Goal: Task Accomplishment & Management: Manage account settings

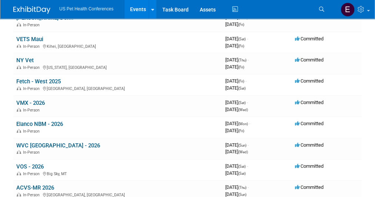
scroll to position [322, 0]
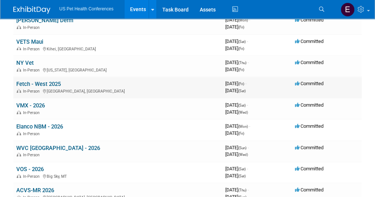
click at [47, 83] on link "Fetch - West 2025" at bounding box center [38, 84] width 44 height 7
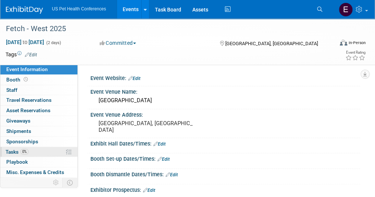
click at [25, 152] on span "0%" at bounding box center [24, 152] width 8 height 6
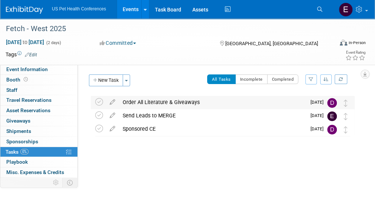
click at [153, 103] on div "Order All Literature & Giveaways" at bounding box center [212, 102] width 187 height 13
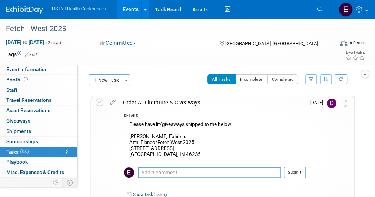
click at [158, 140] on div "Please have lit/giveaways shipped to the below: Hamilton Exhibits Attn: Elanco/…" at bounding box center [215, 140] width 182 height 41
click at [40, 8] on img at bounding box center [24, 9] width 37 height 7
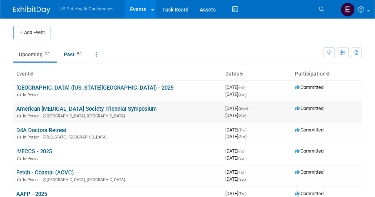
click at [40, 108] on link "American [MEDICAL_DATA] Society Triennial Symposium" at bounding box center [86, 108] width 140 height 7
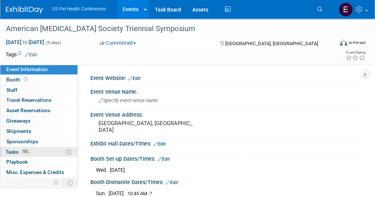
click at [16, 149] on span "Tasks 75%" at bounding box center [18, 152] width 25 height 6
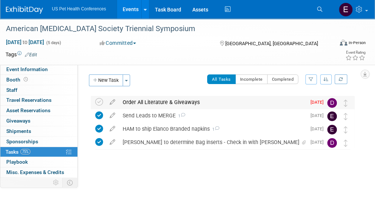
click at [128, 101] on div "Order All Literature & Giveaways" at bounding box center [212, 102] width 187 height 13
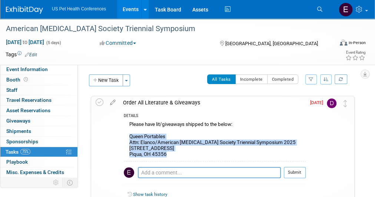
drag, startPoint x: 173, startPoint y: 157, endPoint x: 130, endPoint y: 137, distance: 47.5
click at [130, 137] on div "Please have lit/giveaways shipped to the below: Queen Portables Attn: Elanco/Am…" at bounding box center [215, 140] width 182 height 41
copy div "Queen Portables Attn: Elanco/American [MEDICAL_DATA] Society Triennial Symposiu…"
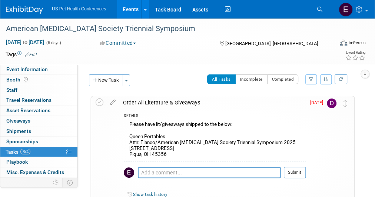
click at [145, 101] on div "Order All Literature & Giveaways" at bounding box center [212, 102] width 186 height 13
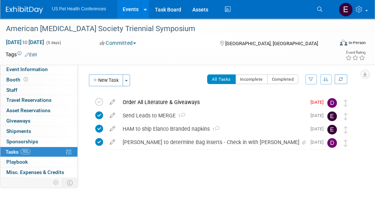
click at [31, 10] on img at bounding box center [24, 9] width 37 height 7
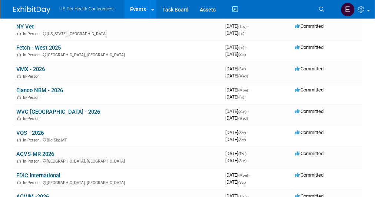
scroll to position [358, 0]
click at [39, 46] on link "Fetch - West 2025" at bounding box center [38, 48] width 44 height 7
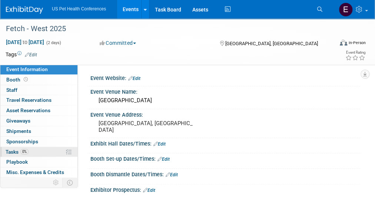
click at [13, 149] on span "Tasks 0%" at bounding box center [17, 152] width 23 height 6
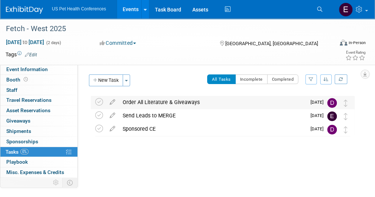
click at [140, 102] on div "Order All Literature & Giveaways" at bounding box center [212, 102] width 187 height 13
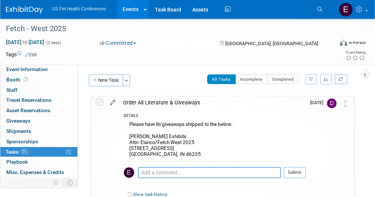
click at [112, 101] on icon at bounding box center [112, 100] width 13 height 9
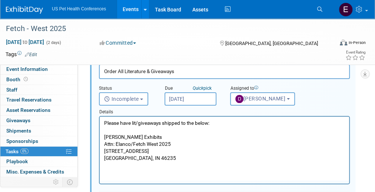
scroll to position [45, 0]
click at [155, 157] on p "Please have lit/giveaways shipped to the below: Hamilton Exhibits Attn: Elanco/…" at bounding box center [224, 141] width 241 height 42
drag, startPoint x: 154, startPoint y: 161, endPoint x: 101, endPoint y: 138, distance: 57.4
click at [101, 138] on html "Please have lit/giveaways shipped to the below: Hamilton Exhibits Attn: Elanco/…" at bounding box center [224, 139] width 249 height 45
click at [141, 157] on p "Please have lit/giveaways shipped to the below: Hamilton Exhibits Attn: Elanco/…" at bounding box center [224, 141] width 241 height 42
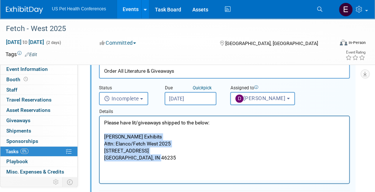
drag, startPoint x: 157, startPoint y: 160, endPoint x: 103, endPoint y: 138, distance: 58.4
click at [103, 138] on html "Please have lit/giveaways shipped to the below: Hamilton Exhibits Attn: Elanco/…" at bounding box center [224, 139] width 249 height 45
paste body "Rich Text Area. Press ALT-0 for help."
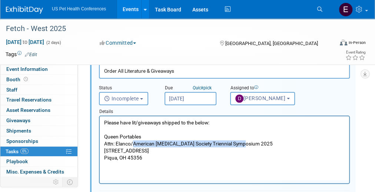
drag, startPoint x: 247, startPoint y: 142, endPoint x: 134, endPoint y: 144, distance: 113.3
click at [134, 144] on p "Please have lit/giveaways shipped to the below: Queen Portables Attn: Elanco/Am…" at bounding box center [224, 141] width 241 height 42
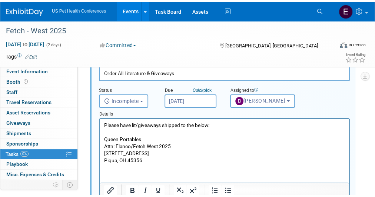
scroll to position [170, 0]
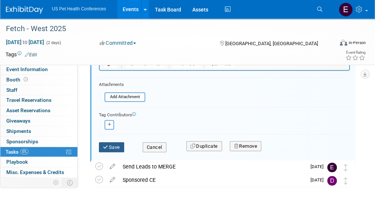
click at [123, 148] on button "Save" at bounding box center [111, 147] width 25 height 10
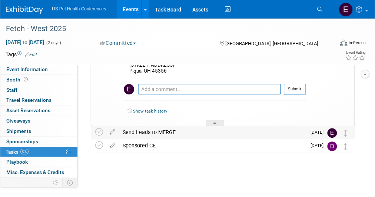
scroll to position [0, 0]
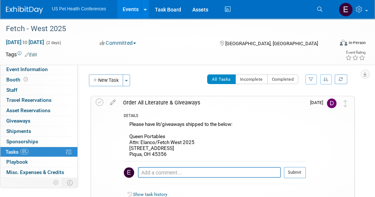
click at [157, 85] on div "All Tasks Incomplete Completed Filter by Assignee -- Select Assignee -- All una…" at bounding box center [244, 82] width 220 height 16
click at [32, 10] on img at bounding box center [24, 9] width 37 height 7
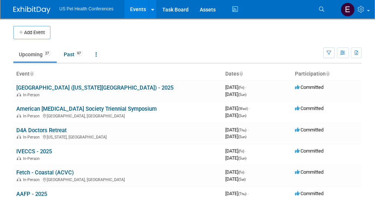
scroll to position [12, 0]
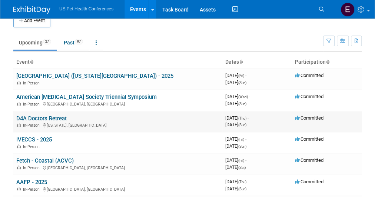
click at [40, 118] on link "D4A Doctors Retreat" at bounding box center [41, 118] width 50 height 7
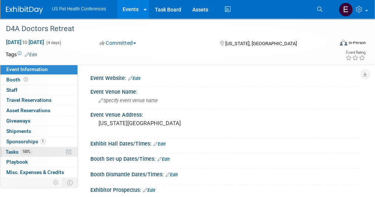
click at [15, 152] on span "Tasks 100%" at bounding box center [19, 152] width 27 height 6
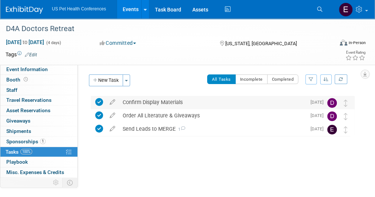
click at [146, 101] on div "Confirm Display Materials" at bounding box center [212, 102] width 187 height 13
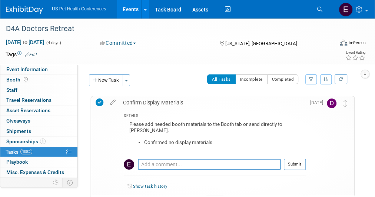
drag, startPoint x: 218, startPoint y: 138, endPoint x: 125, endPoint y: 128, distance: 93.1
click at [125, 128] on div "Please add needed booth materials to the Booth tab or send directly to Erika. C…" at bounding box center [215, 136] width 182 height 33
click at [153, 124] on div "Please add needed booth materials to the Booth tab or send directly to Erika. C…" at bounding box center [215, 136] width 182 height 33
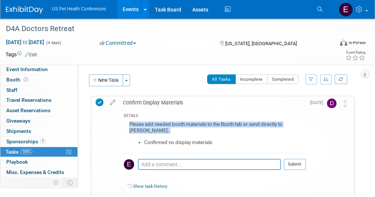
click at [153, 124] on div "Please add needed booth materials to the Booth tab or send directly to Erika. C…" at bounding box center [215, 136] width 182 height 33
copy div "Please add needed booth materials to the Booth tab or send directly to [PERSON_…"
click at [31, 7] on img at bounding box center [24, 9] width 37 height 7
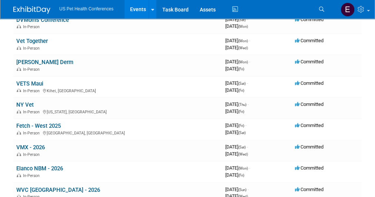
scroll to position [279, 0]
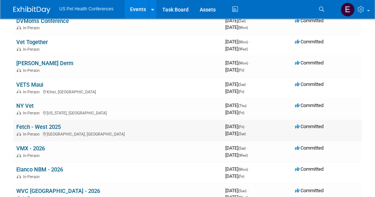
click at [44, 125] on link "Fetch - West 2025" at bounding box center [38, 127] width 44 height 7
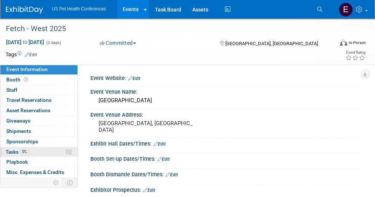
click at [11, 152] on span "Tasks 0%" at bounding box center [17, 152] width 23 height 6
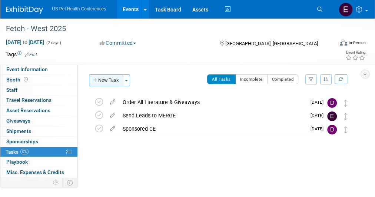
click at [117, 80] on button "New Task" at bounding box center [106, 80] width 34 height 12
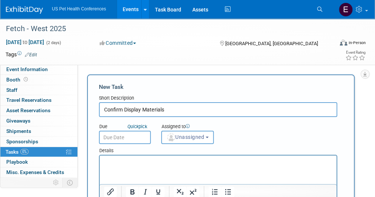
scroll to position [40, 0]
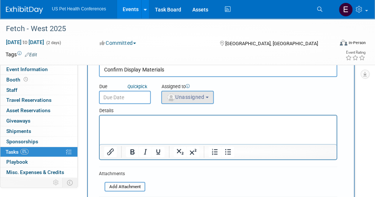
type input "Confirm Display Materials"
click at [176, 99] on span "Unassigned" at bounding box center [185, 97] width 38 height 6
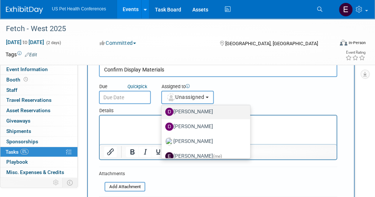
scroll to position [64, 0]
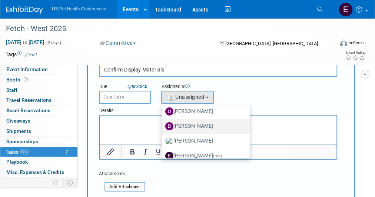
click at [185, 126] on label "Debra Smith" at bounding box center [203, 126] width 77 height 12
click at [162, 126] on input "Debra Smith" at bounding box center [160, 125] width 5 height 5
select select "03aab87b-1926-458f-bef0-bf301a3f9cba"
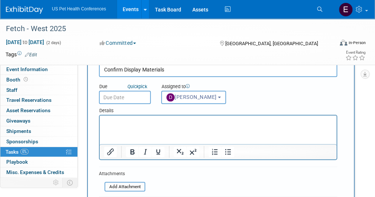
click at [135, 104] on input "text" at bounding box center [125, 97] width 52 height 13
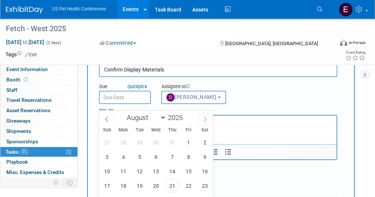
click at [203, 119] on icon at bounding box center [204, 119] width 5 height 5
select select "10"
click at [189, 154] on span "7" at bounding box center [188, 157] width 14 height 14
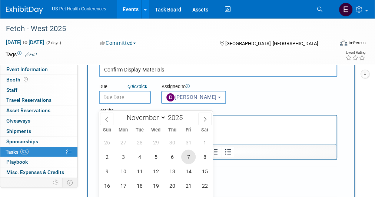
type input "Nov 7, 2025"
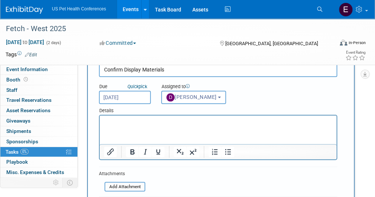
click at [169, 126] on html at bounding box center [218, 120] width 237 height 10
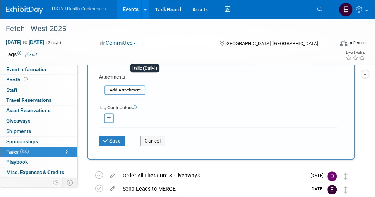
scroll to position [138, 0]
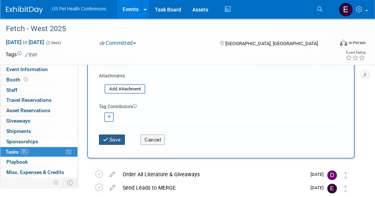
click at [121, 145] on button "Save" at bounding box center [112, 139] width 26 height 10
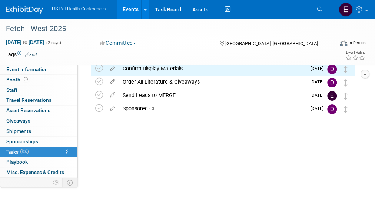
scroll to position [0, 0]
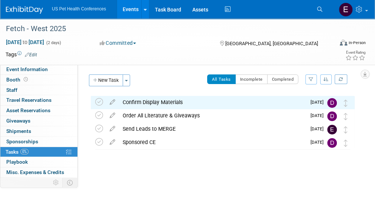
click at [26, 12] on img at bounding box center [24, 9] width 37 height 7
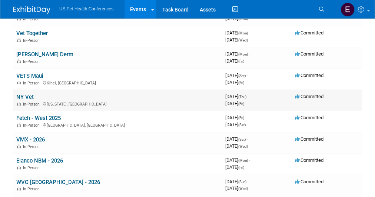
scroll to position [288, 0]
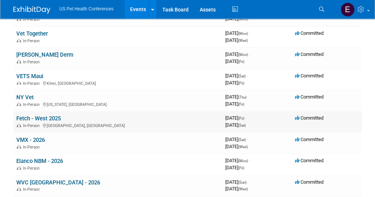
click at [30, 115] on link "Fetch - West 2025" at bounding box center [38, 118] width 44 height 7
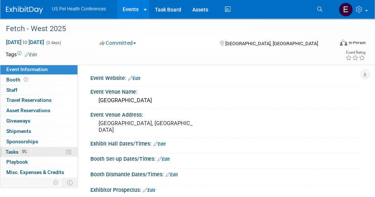
click at [19, 149] on span "Tasks 0%" at bounding box center [17, 152] width 23 height 6
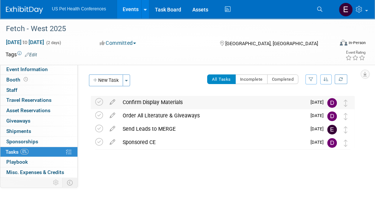
click at [135, 103] on div "Confirm Display Materials" at bounding box center [212, 102] width 187 height 13
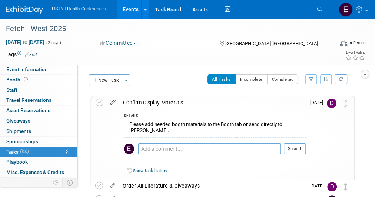
click at [110, 99] on icon at bounding box center [112, 100] width 13 height 9
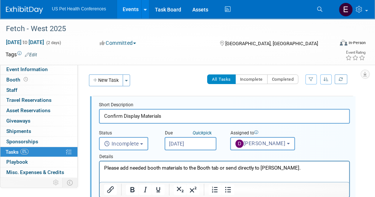
click at [267, 164] on html "Please add needed booth materials to the Booth tab or send directly to [PERSON_…" at bounding box center [224, 166] width 249 height 10
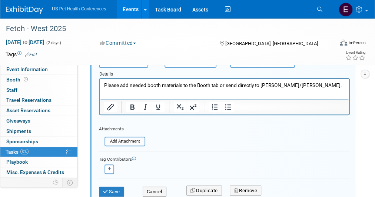
scroll to position [83, 0]
click at [113, 186] on button "Save" at bounding box center [111, 191] width 25 height 10
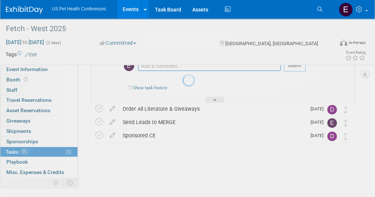
scroll to position [73, 0]
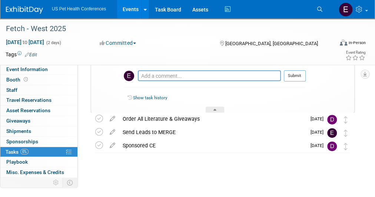
click at [22, 5] on link at bounding box center [29, 6] width 46 height 6
